Goal: Navigation & Orientation: Find specific page/section

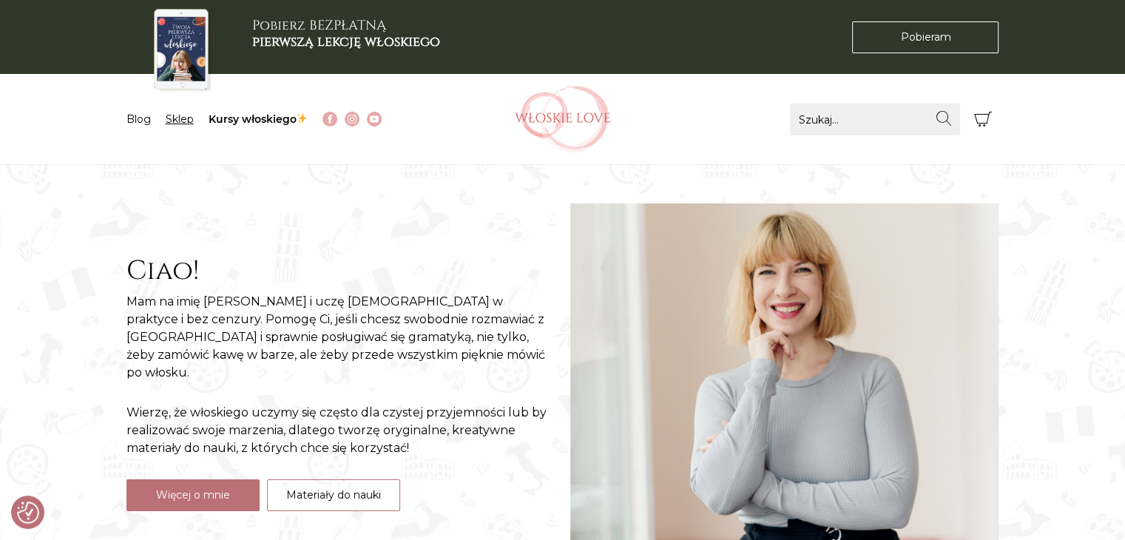
click at [171, 124] on link "Sklep" at bounding box center [180, 118] width 28 height 13
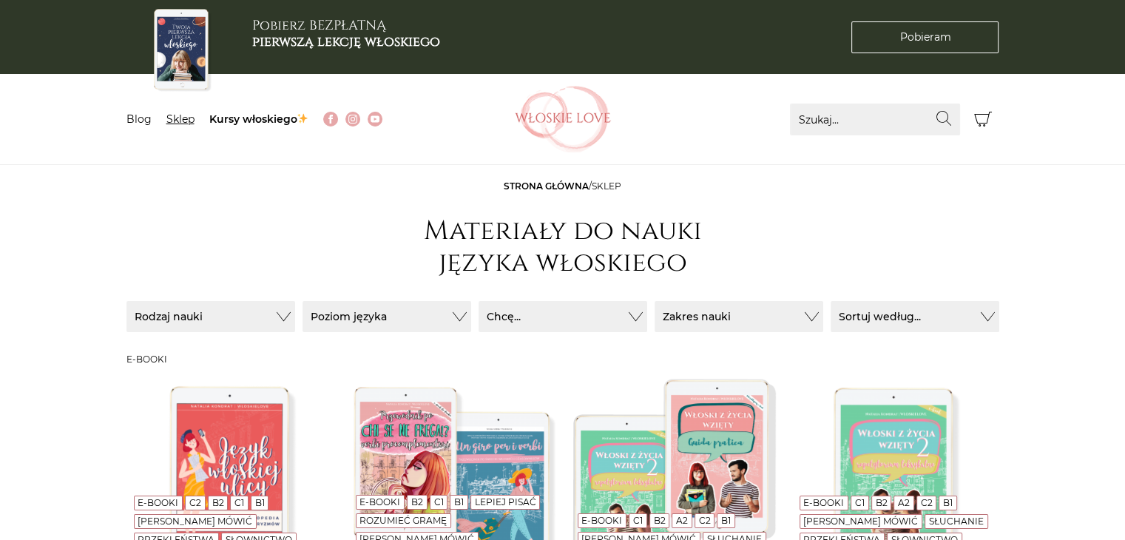
click at [189, 122] on link "Sklep" at bounding box center [180, 118] width 28 height 13
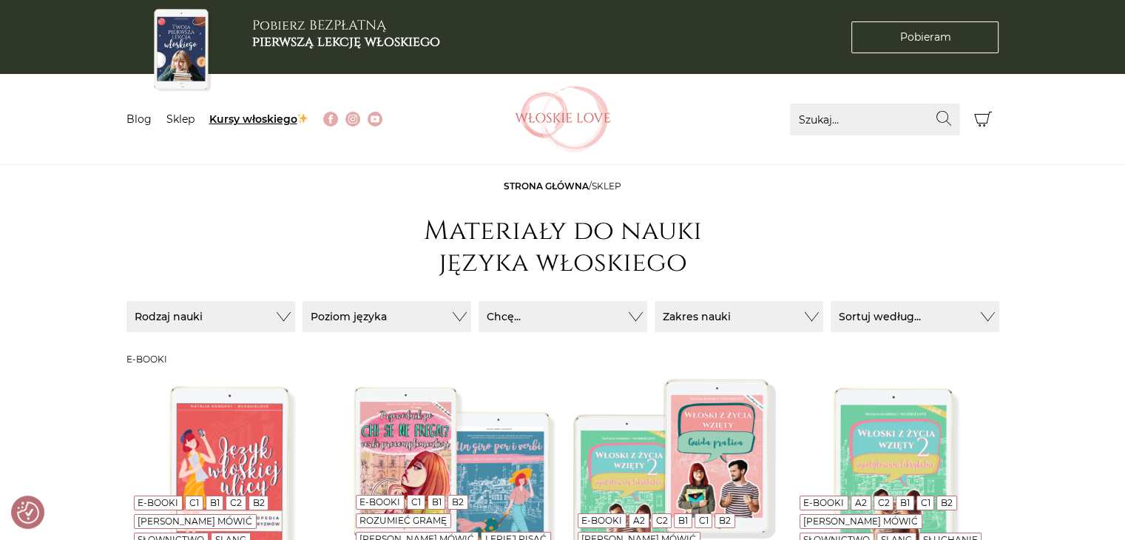
click at [253, 118] on link "Kursy włoskiego" at bounding box center [259, 118] width 100 height 13
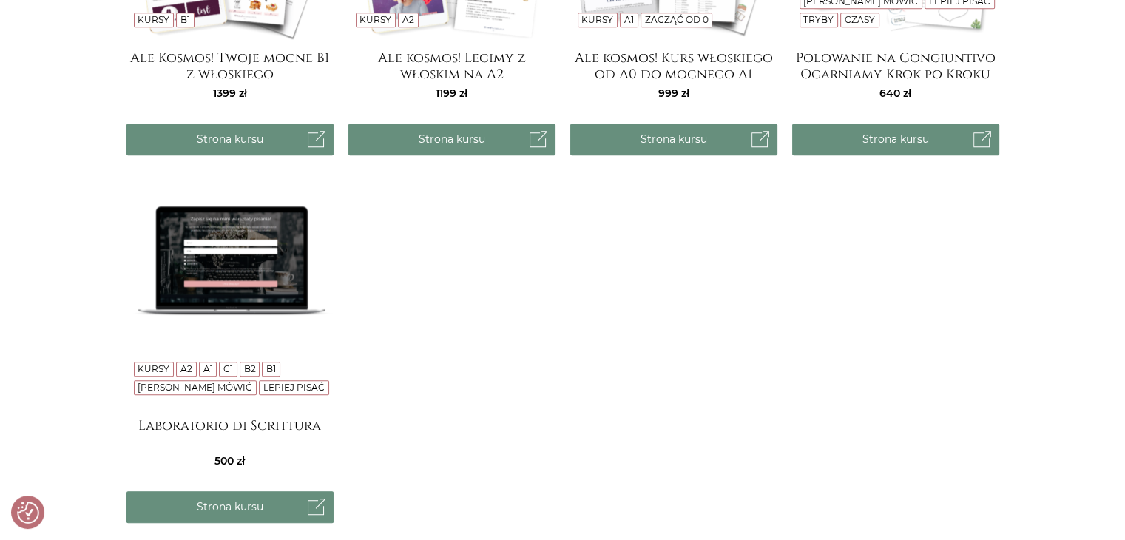
scroll to position [1406, 0]
